Goal: Check status: Check status

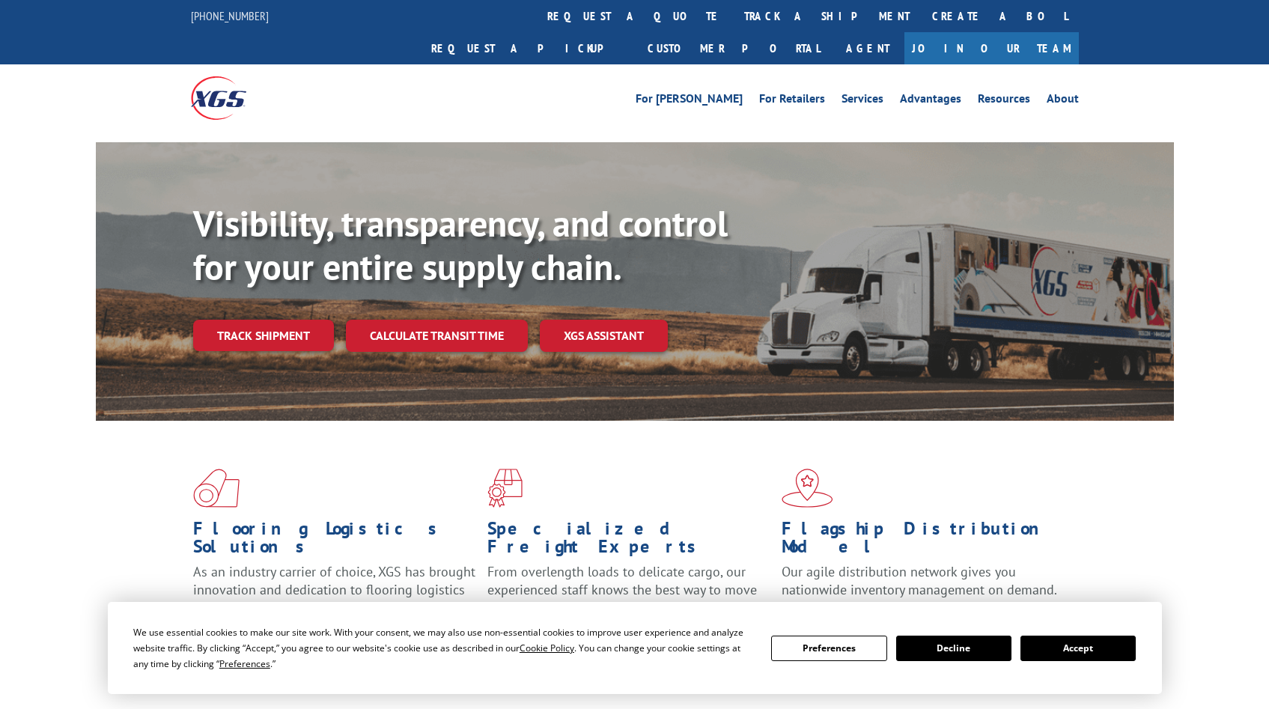
click at [1112, 645] on button "Accept" at bounding box center [1077, 648] width 115 height 25
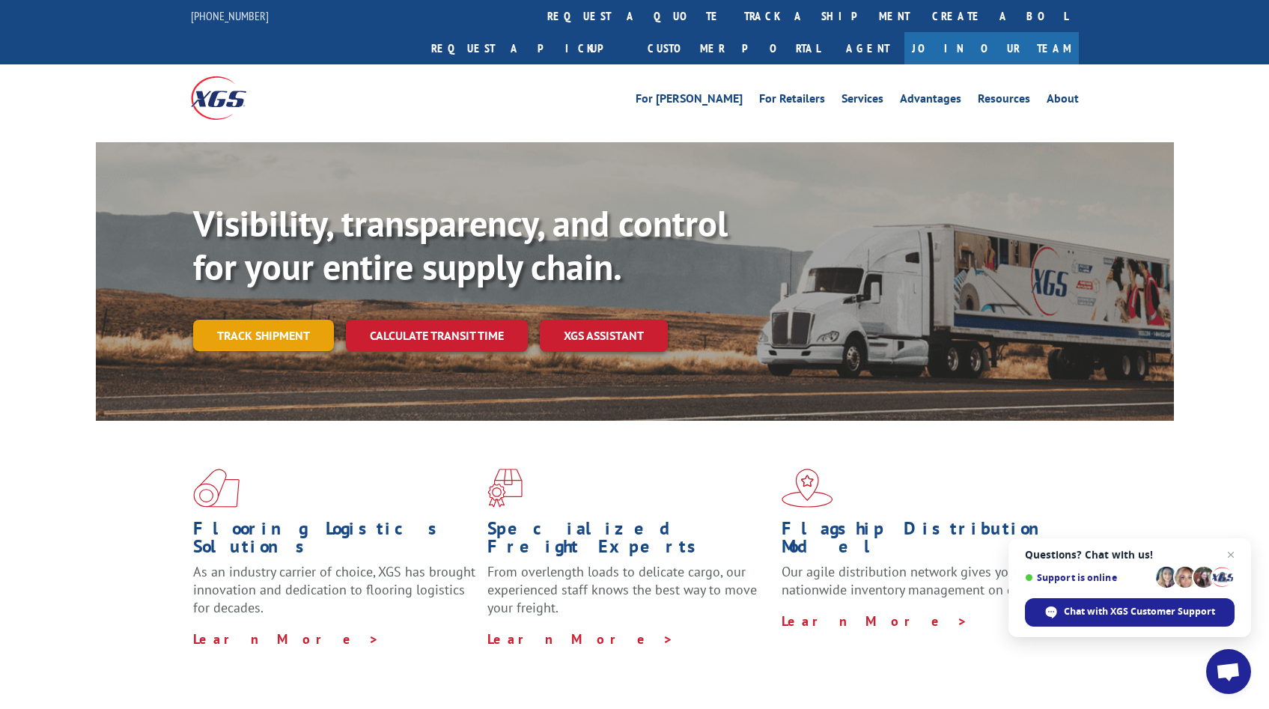
click at [230, 320] on link "Track shipment" at bounding box center [263, 335] width 141 height 31
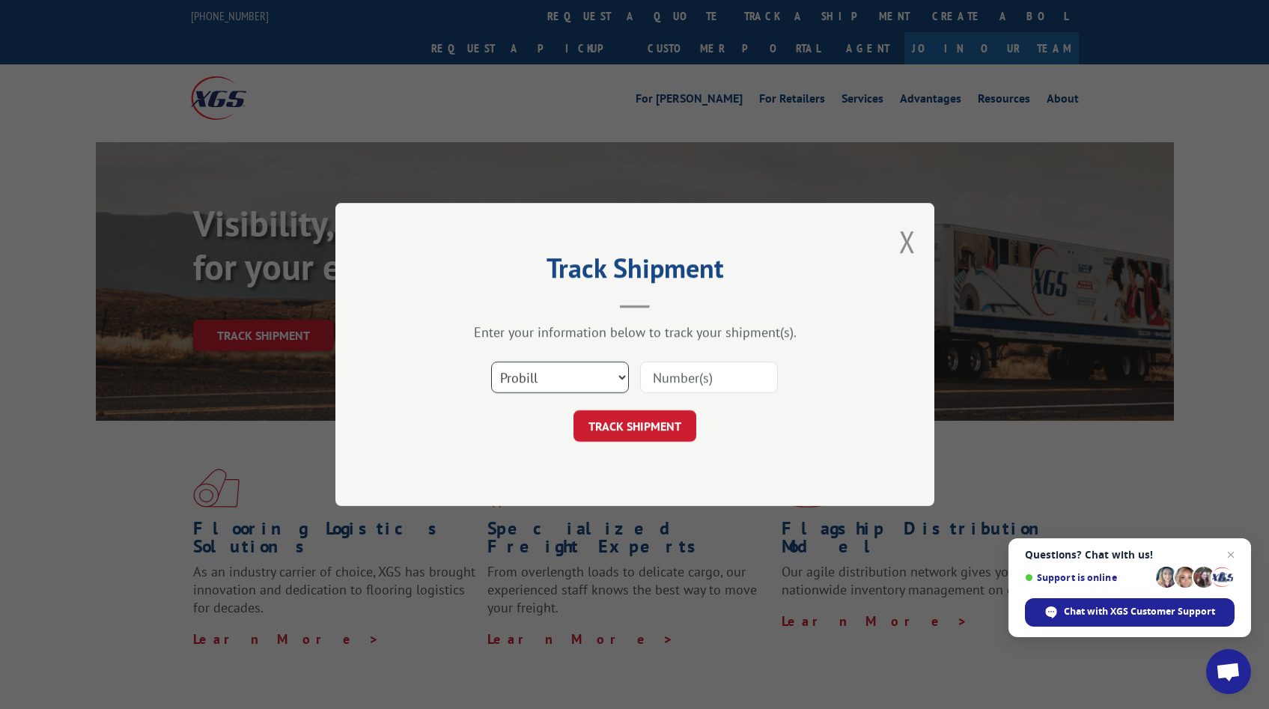
click at [619, 377] on select "Select category... Probill BOL PO" at bounding box center [560, 377] width 138 height 31
click at [491, 362] on select "Select category... Probill BOL PO" at bounding box center [560, 377] width 138 height 31
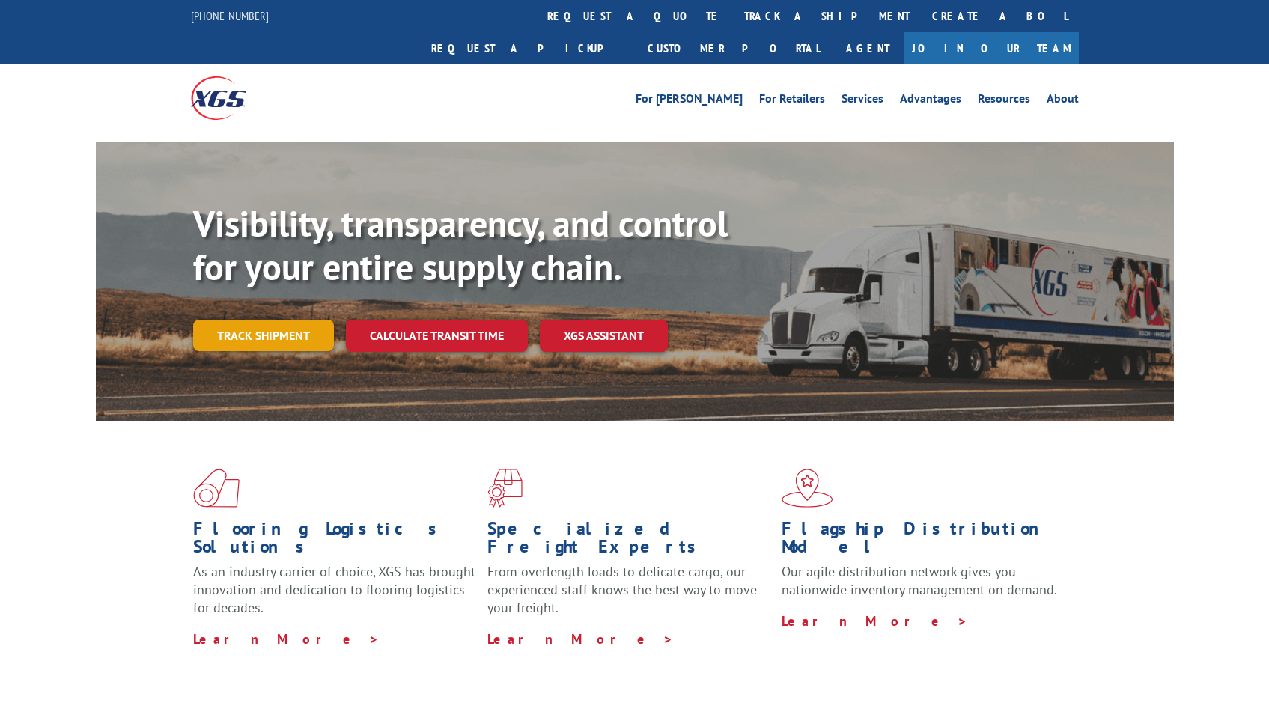
click at [271, 320] on link "Track shipment" at bounding box center [263, 335] width 141 height 31
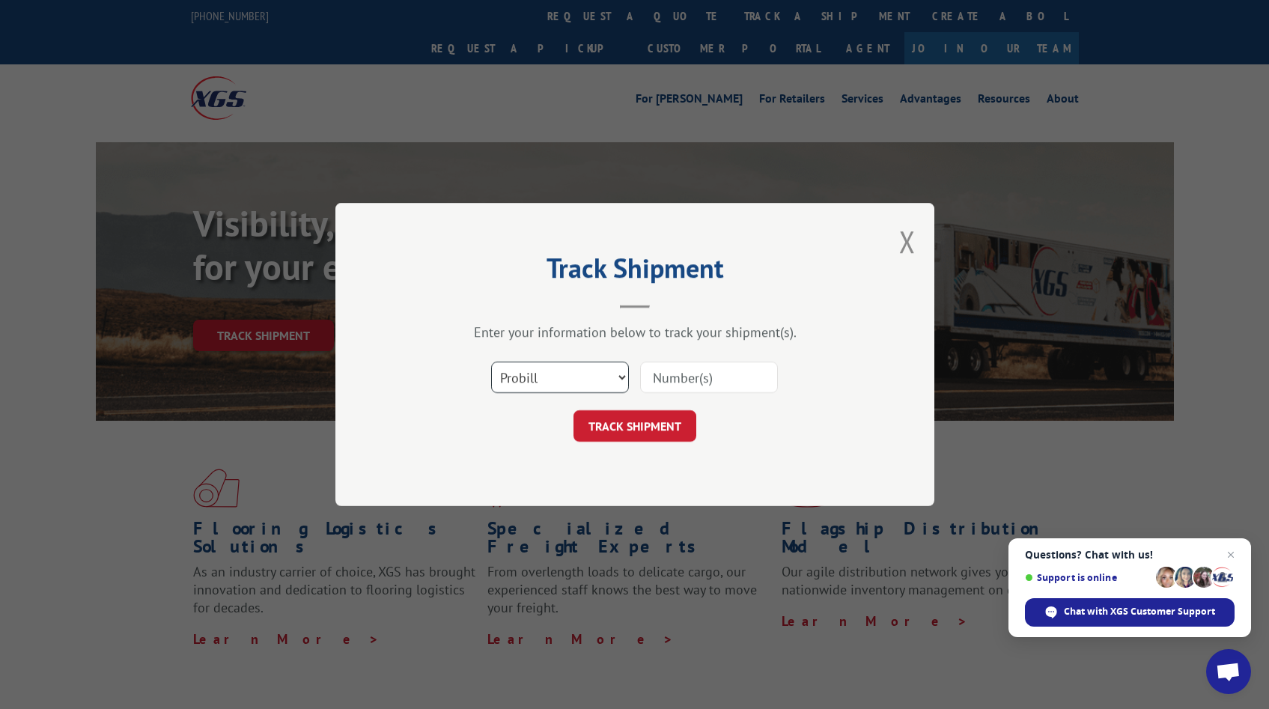
click at [615, 374] on select "Select category... Probill BOL PO" at bounding box center [560, 377] width 138 height 31
click at [491, 362] on select "Select category... Probill BOL PO" at bounding box center [560, 377] width 138 height 31
click at [683, 378] on input at bounding box center [709, 377] width 138 height 31
type input "17402783"
click at [636, 424] on button "TRACK SHIPMENT" at bounding box center [634, 425] width 123 height 31
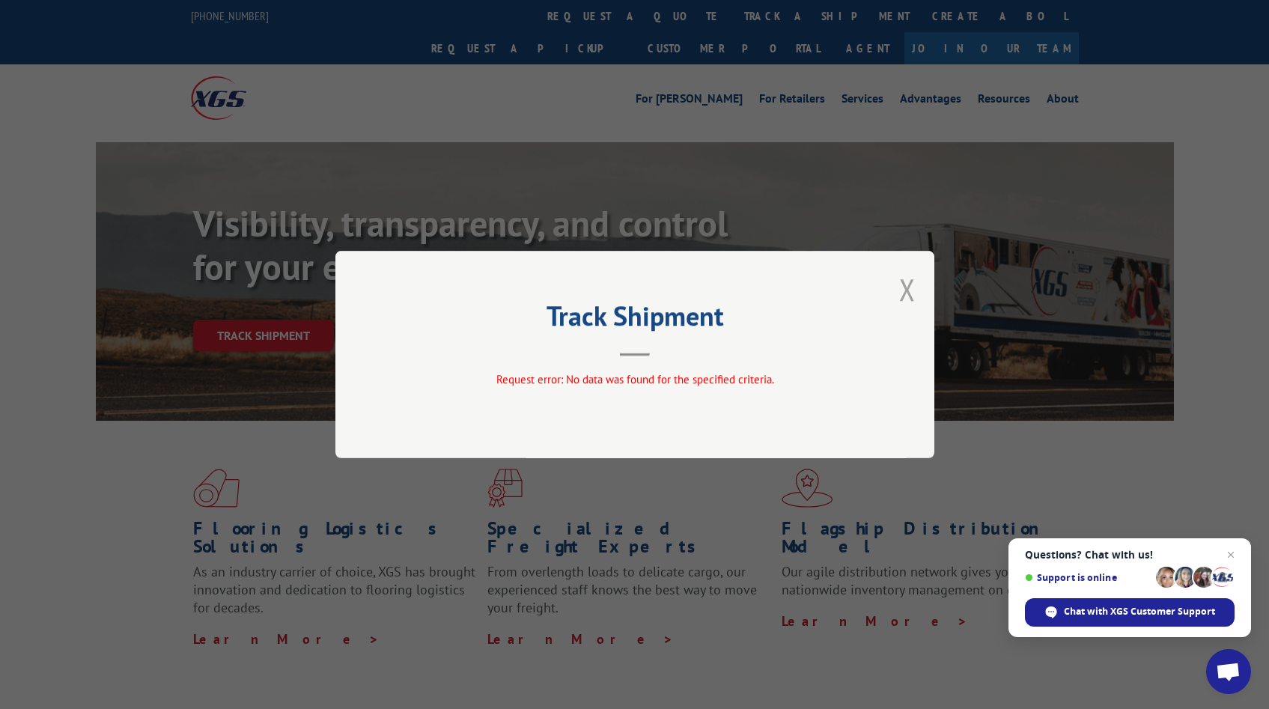
click at [911, 288] on button "Close modal" at bounding box center [907, 289] width 16 height 40
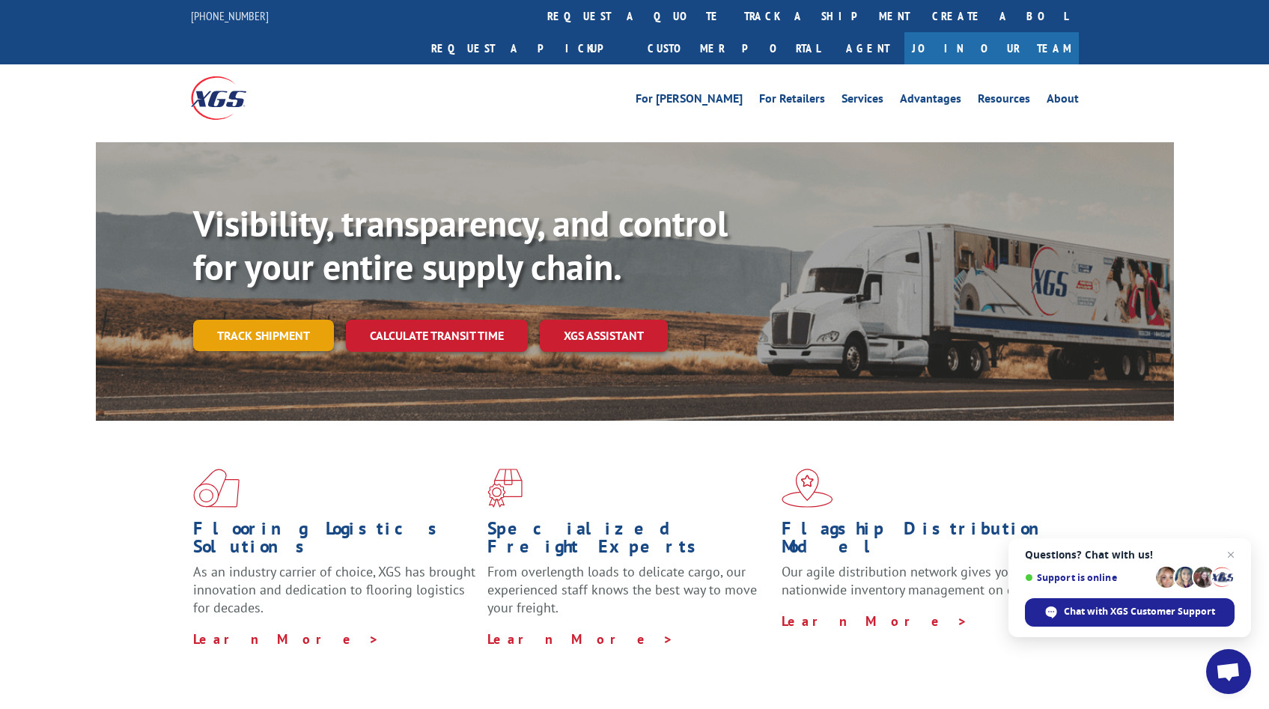
click at [263, 320] on link "Track shipment" at bounding box center [263, 335] width 141 height 31
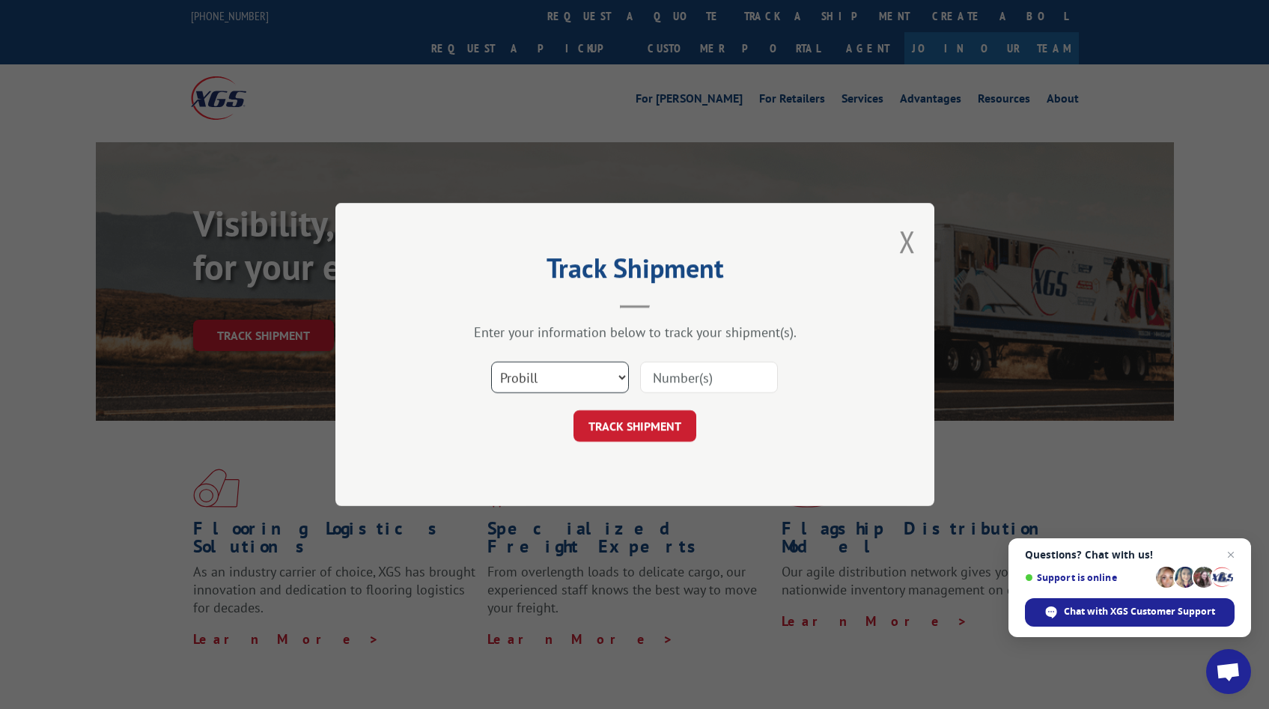
click at [613, 380] on select "Select category... Probill BOL PO" at bounding box center [560, 377] width 138 height 31
select select "bol"
click at [491, 362] on select "Select category... Probill BOL PO" at bounding box center [560, 377] width 138 height 31
drag, startPoint x: 678, startPoint y: 377, endPoint x: 696, endPoint y: 392, distance: 22.9
click at [678, 377] on input at bounding box center [709, 377] width 138 height 31
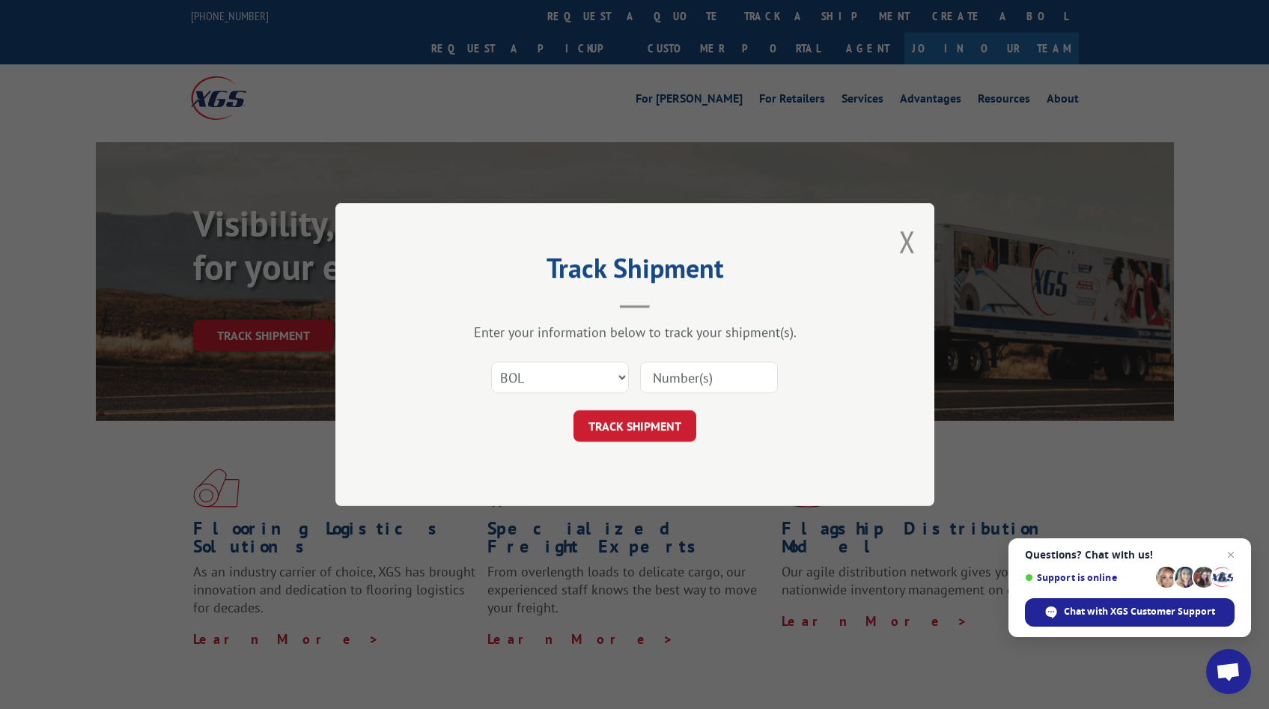
type input "17402783"
click at [638, 419] on button "TRACK SHIPMENT" at bounding box center [634, 425] width 123 height 31
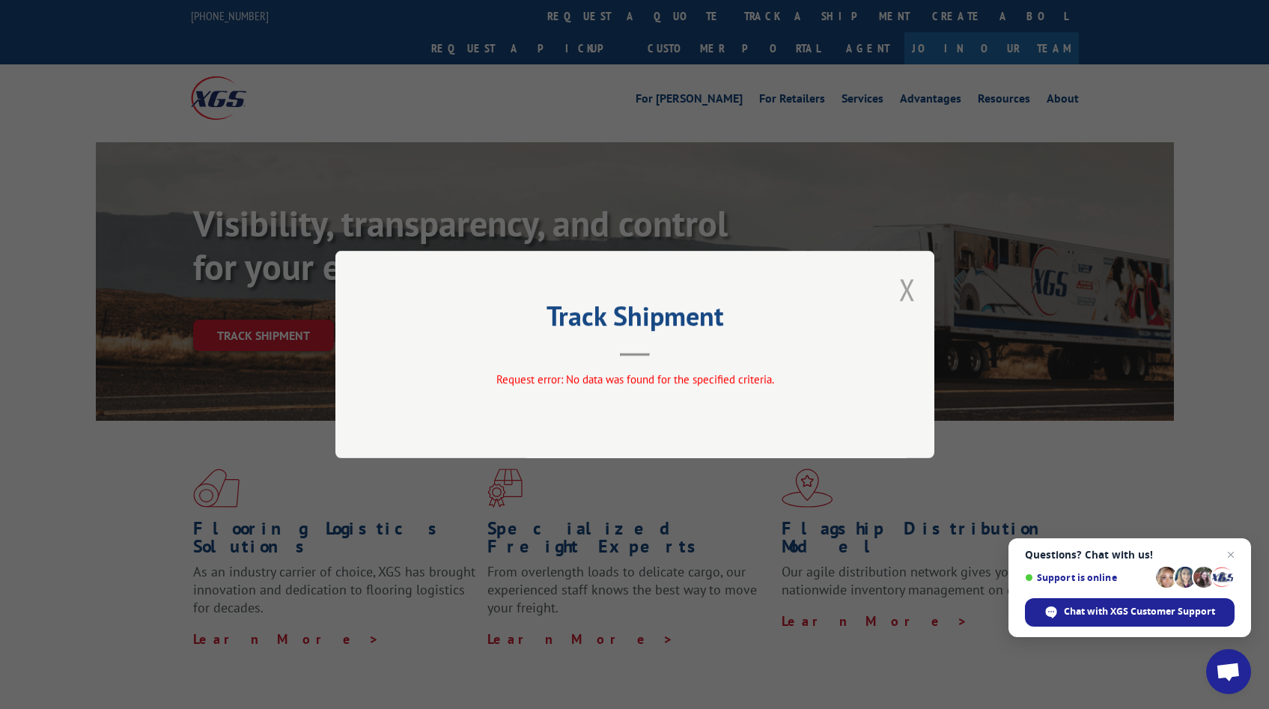
click at [906, 287] on button "Close modal" at bounding box center [907, 289] width 16 height 40
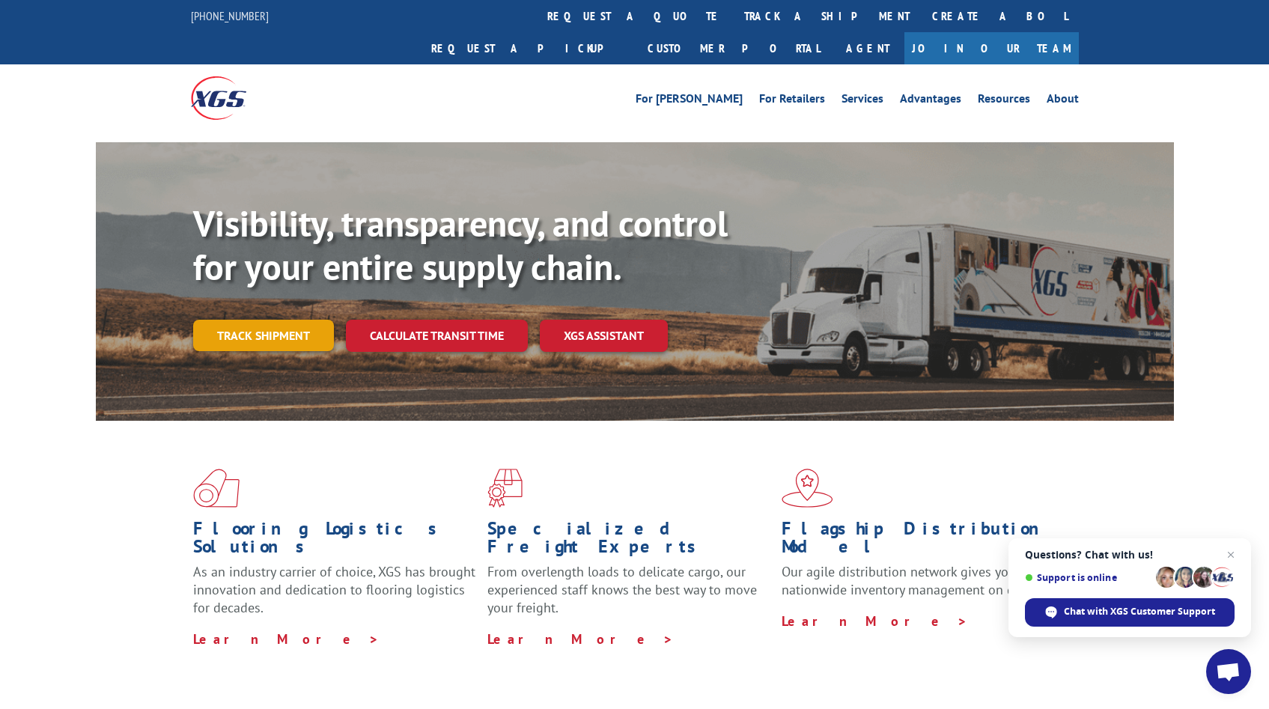
click at [252, 320] on link "Track shipment" at bounding box center [263, 335] width 141 height 31
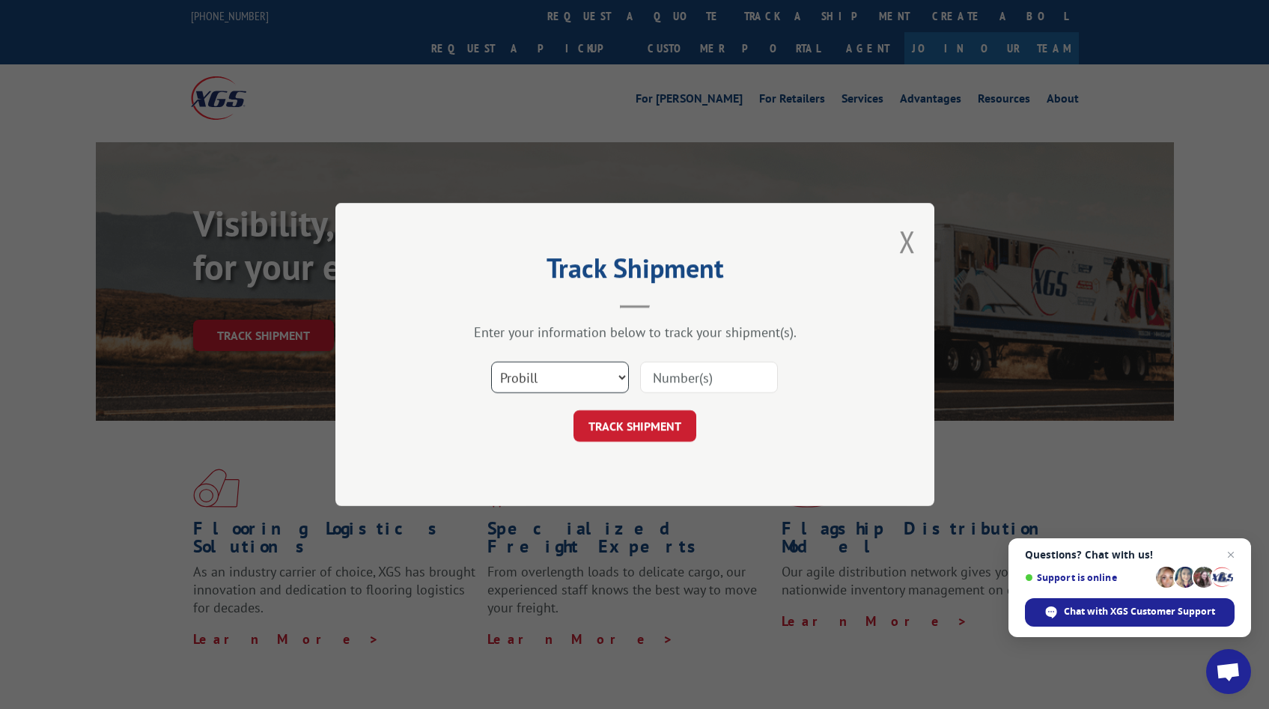
click at [619, 379] on select "Select category... Probill BOL PO" at bounding box center [560, 377] width 138 height 31
select select "po"
click at [491, 362] on select "Select category... Probill BOL PO" at bounding box center [560, 377] width 138 height 31
click at [687, 380] on input at bounding box center [709, 377] width 138 height 31
click at [915, 244] on button "Close modal" at bounding box center [907, 242] width 16 height 40
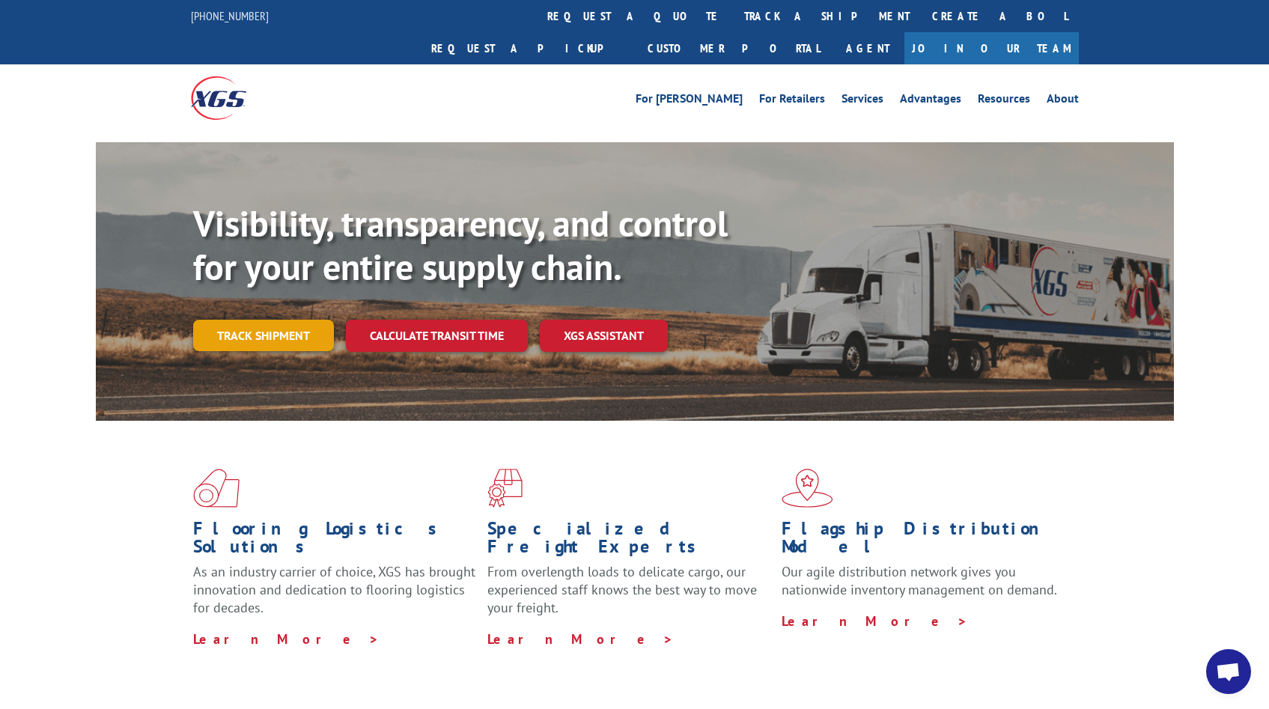
click at [266, 320] on link "Track shipment" at bounding box center [263, 335] width 141 height 31
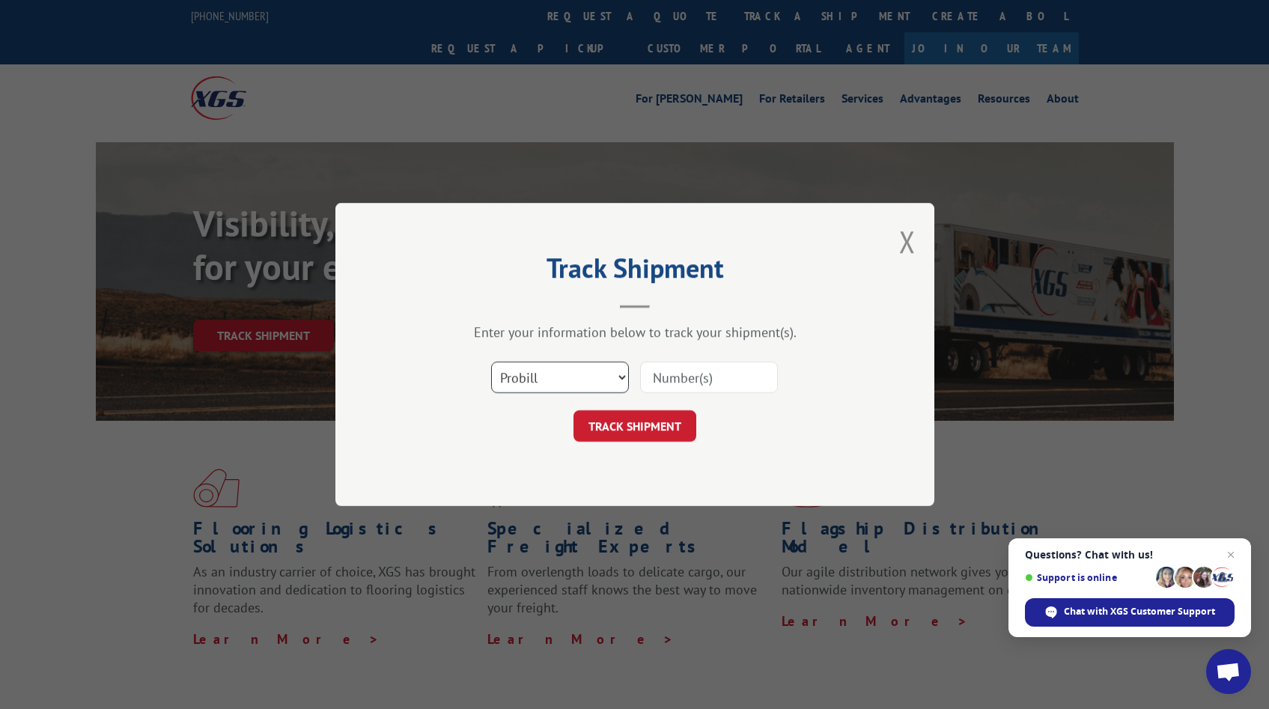
click at [615, 372] on select "Select category... Probill BOL PO" at bounding box center [560, 377] width 138 height 31
select select "po"
click at [491, 362] on select "Select category... Probill BOL PO" at bounding box center [560, 377] width 138 height 31
click at [695, 373] on input at bounding box center [709, 377] width 138 height 31
type input "Stephanie KELSEY"
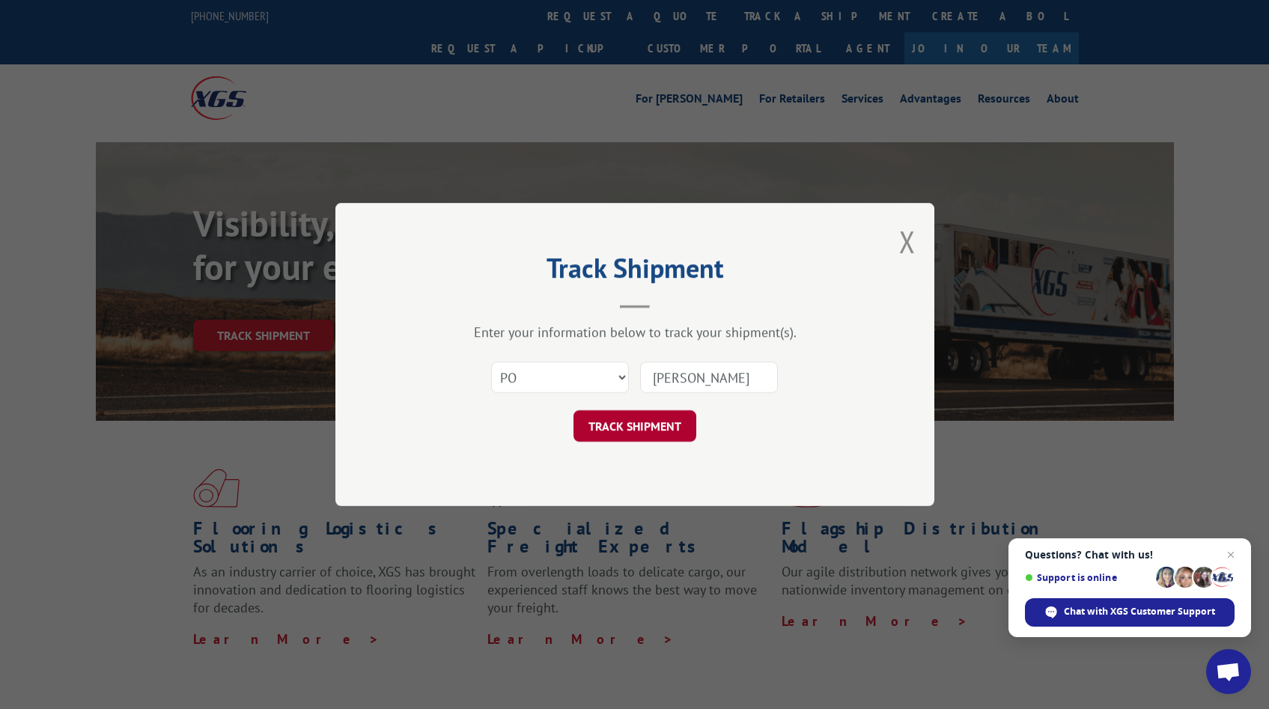
click at [633, 422] on button "TRACK SHIPMENT" at bounding box center [634, 425] width 123 height 31
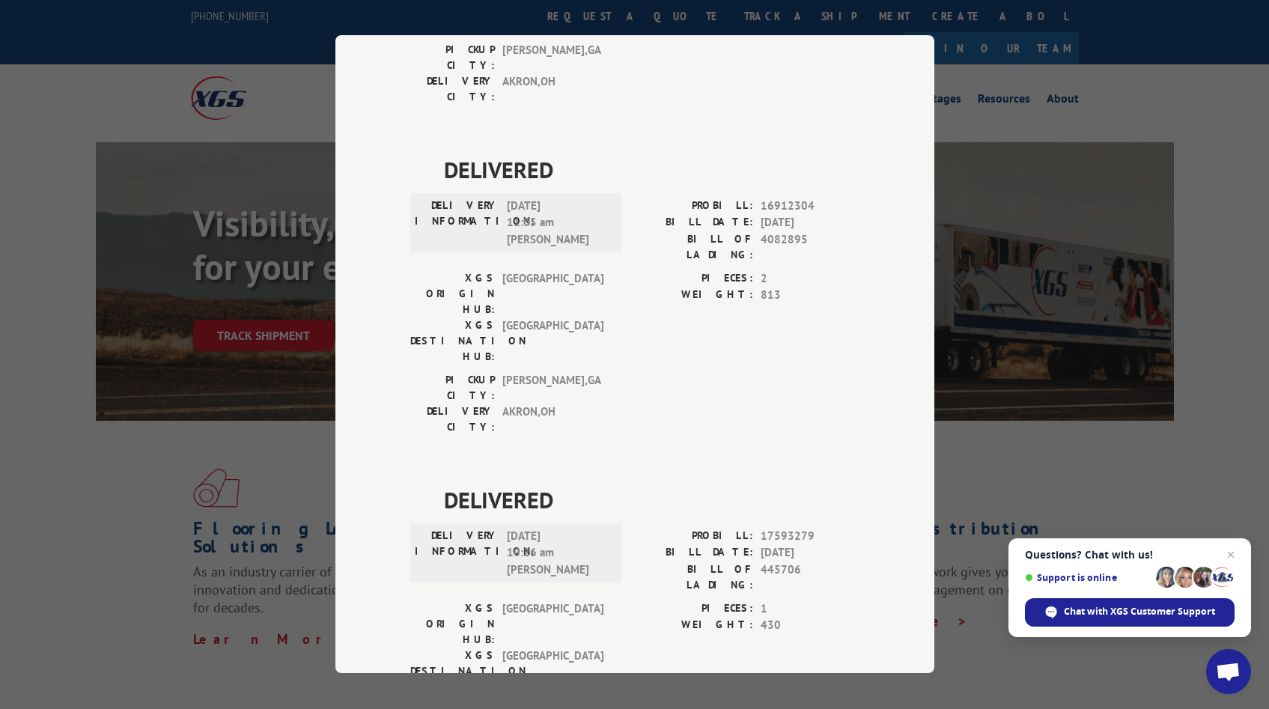
scroll to position [3103, 0]
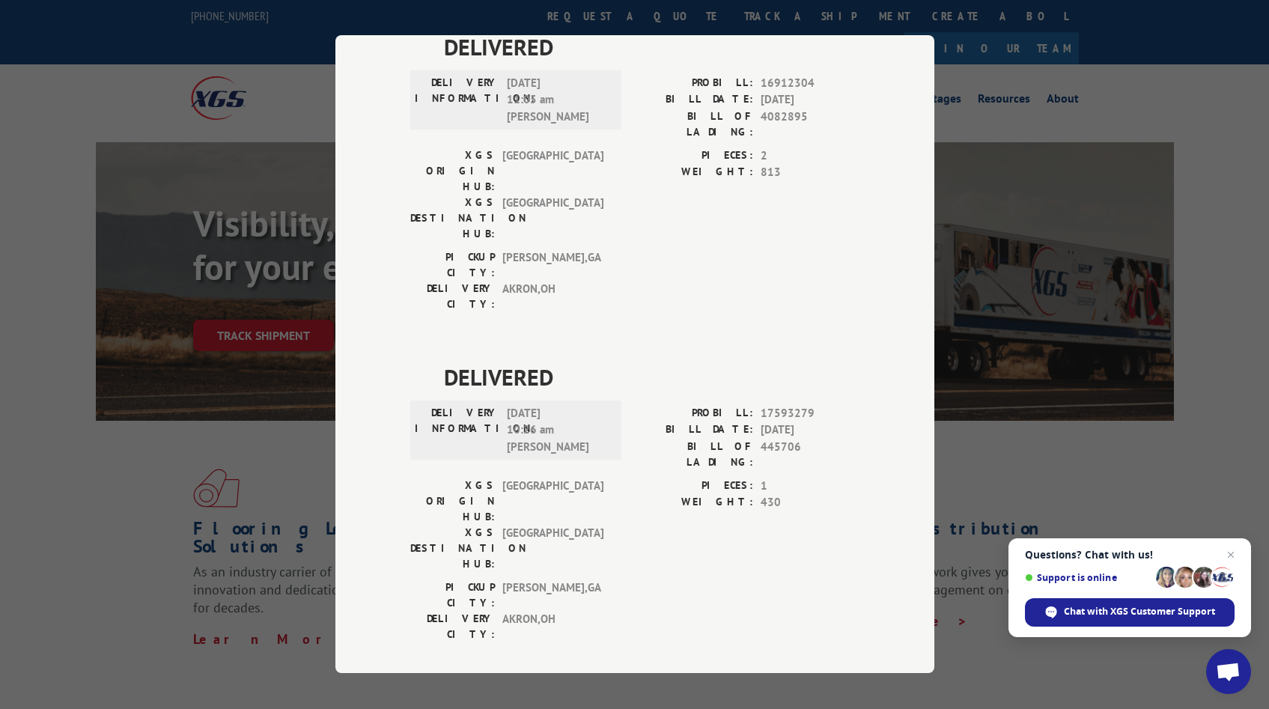
click at [994, 245] on div "Track Shipment DELIVERED DELIVERY INFORMATION: 05/28/2025 09:35 am Kyle PROBILL…" at bounding box center [634, 354] width 1269 height 709
click at [234, 139] on div "Track Shipment DELIVERED DELIVERY INFORMATION: 05/28/2025 09:35 am Kyle PROBILL…" at bounding box center [634, 354] width 1269 height 709
